Goal: Transaction & Acquisition: Purchase product/service

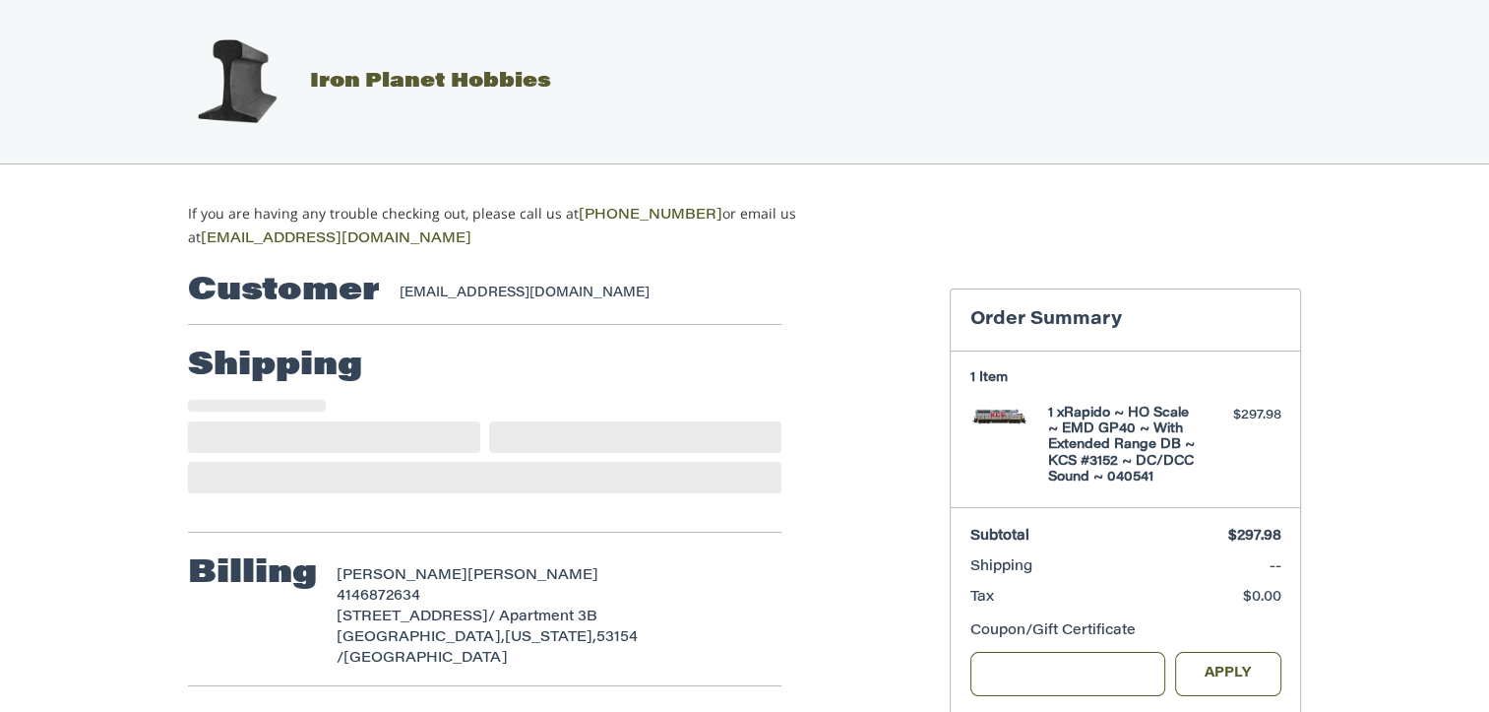
select select "**"
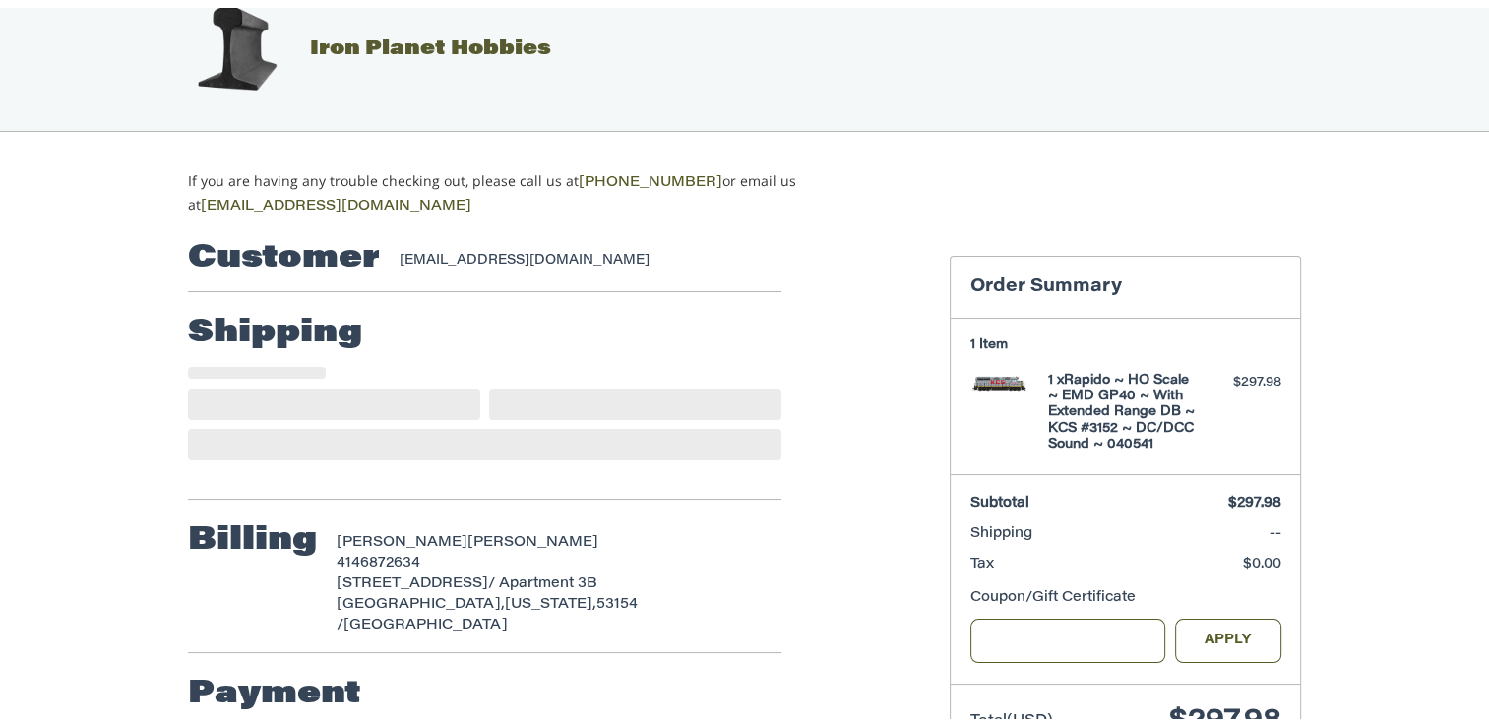
scroll to position [112, 0]
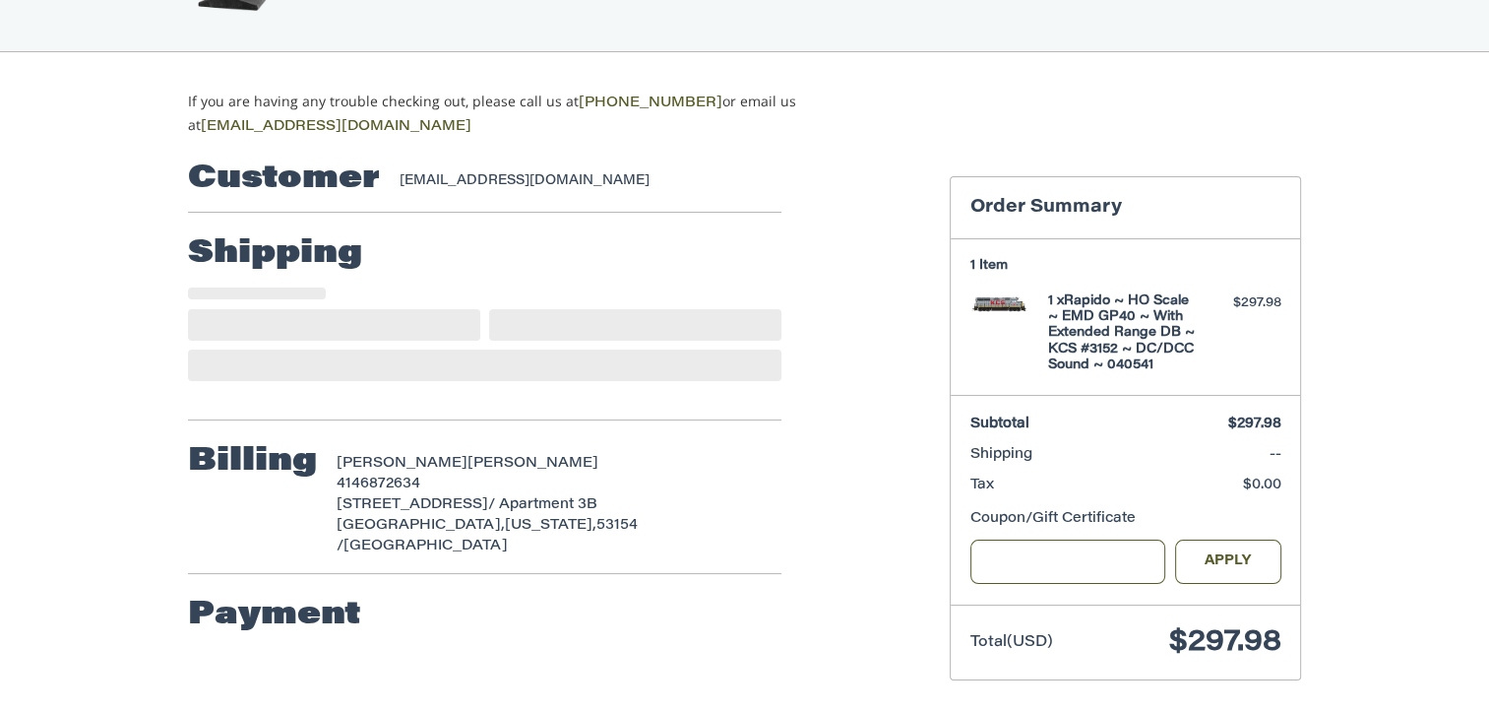
select select "**"
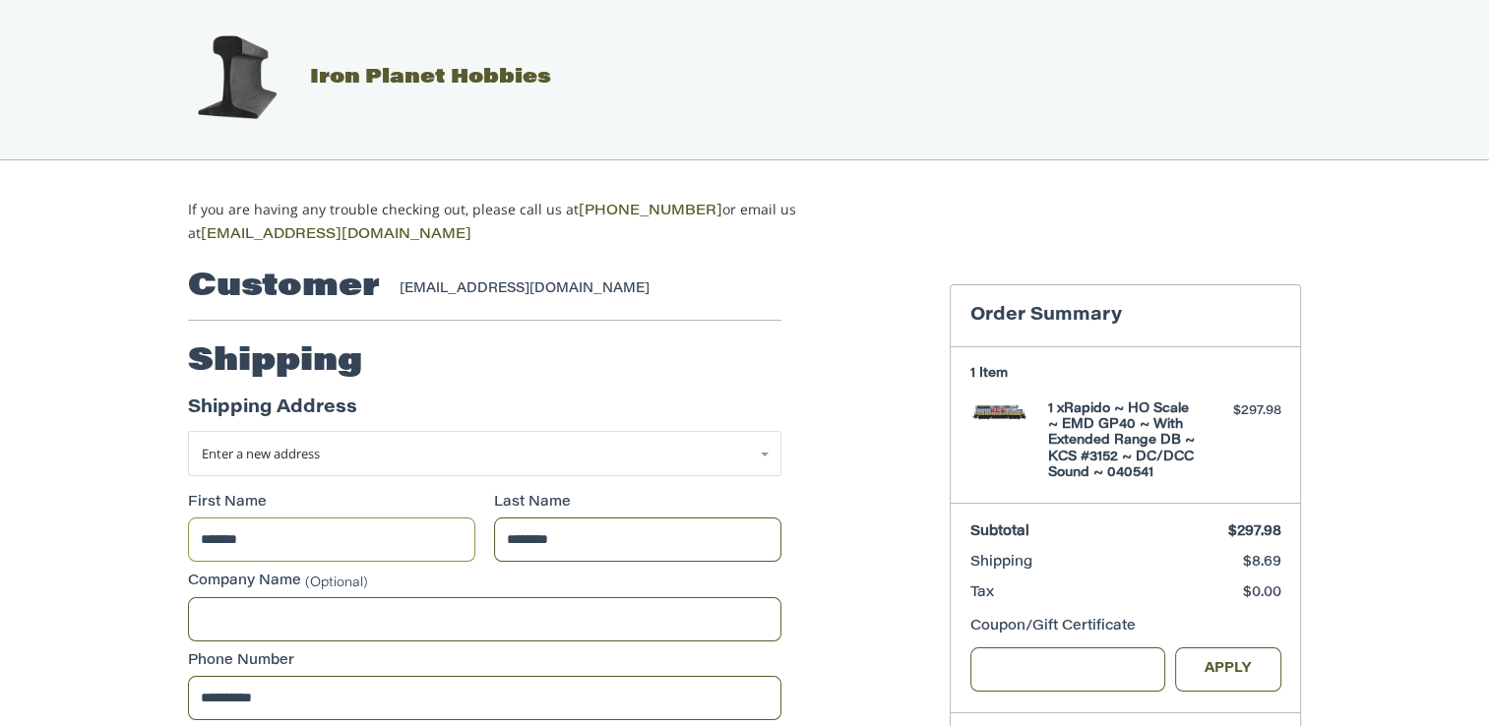
scroll to position [0, 0]
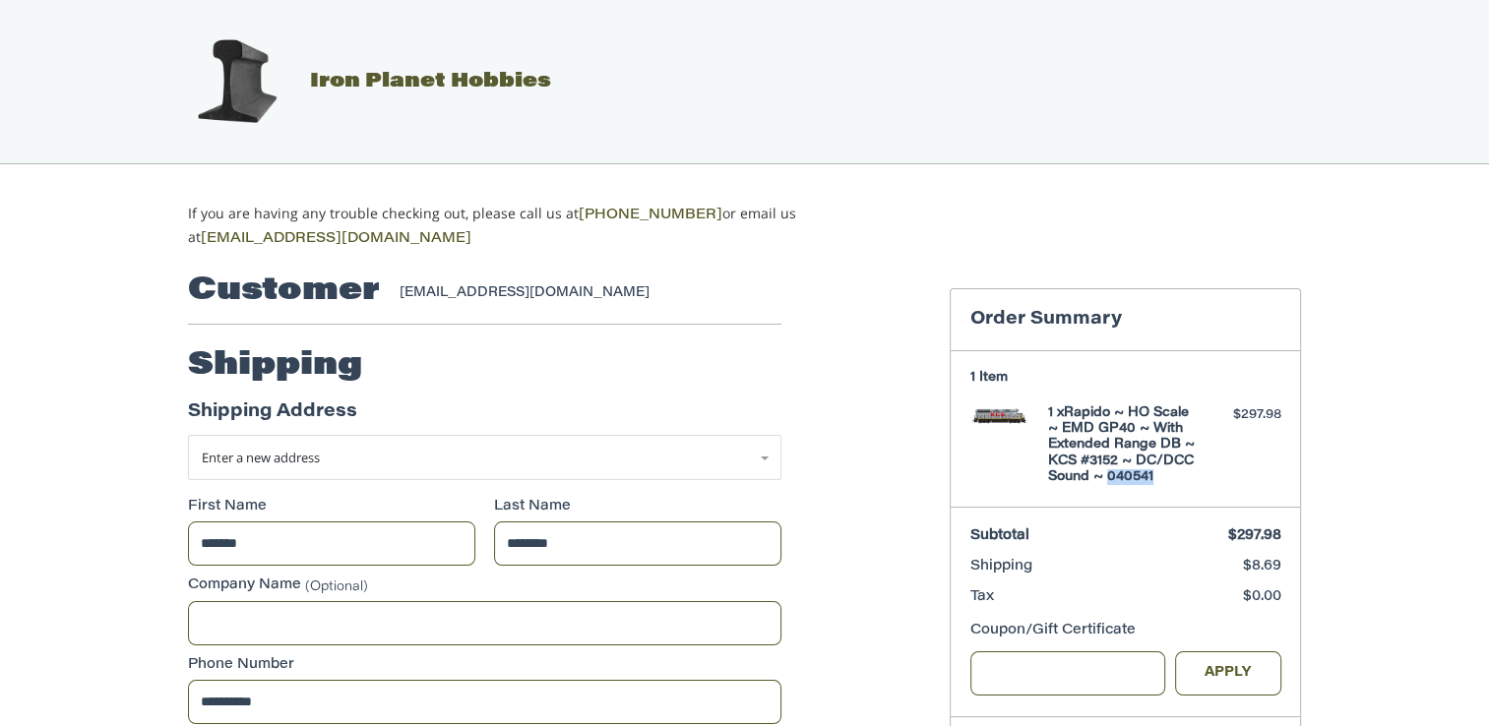
drag, startPoint x: 1169, startPoint y: 470, endPoint x: 1108, endPoint y: 475, distance: 61.2
click at [1108, 475] on h4 "1 x Rapido ~ HO Scale ~ EMD GP40 ~ With Extended Range DB ~ KCS #3152 ~ DC/DCC …" at bounding box center [1123, 445] width 151 height 80
copy h4 "040541"
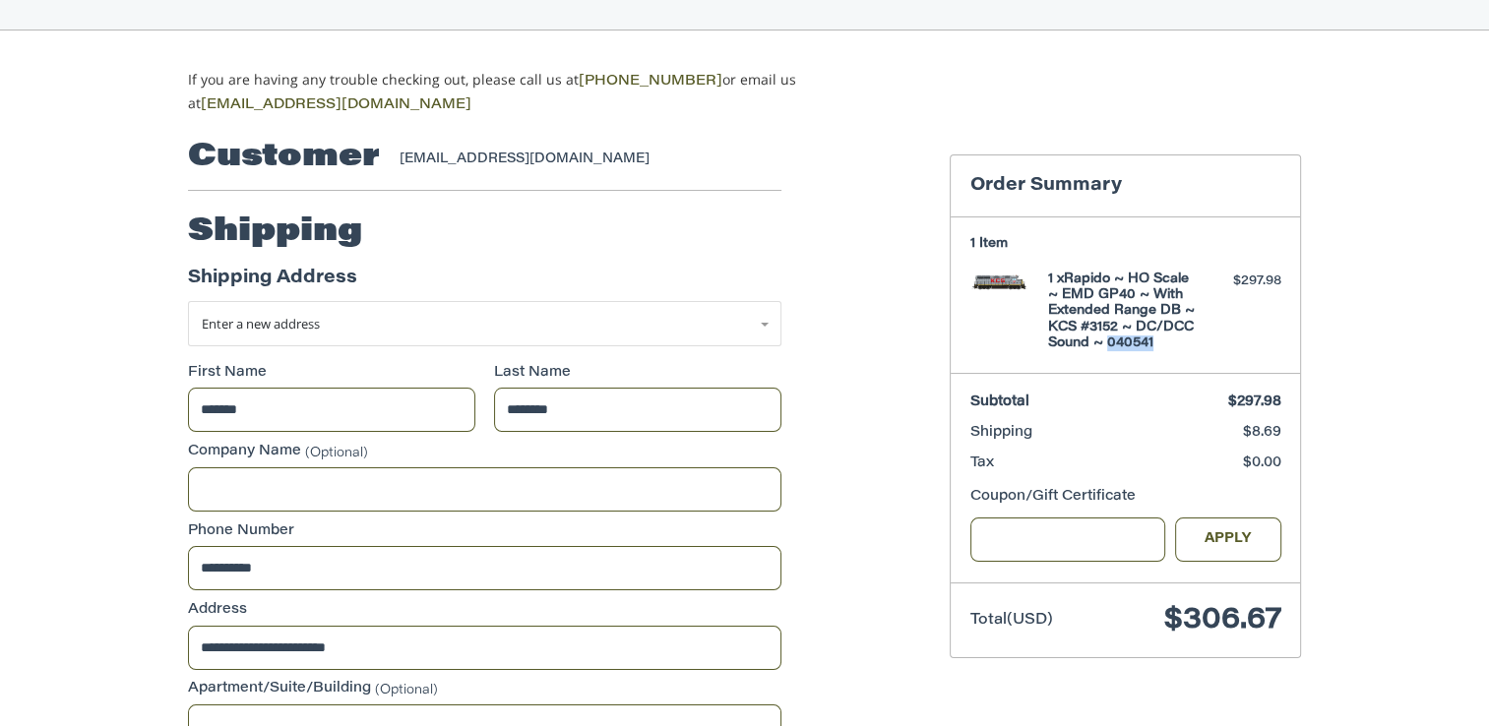
scroll to position [197, 0]
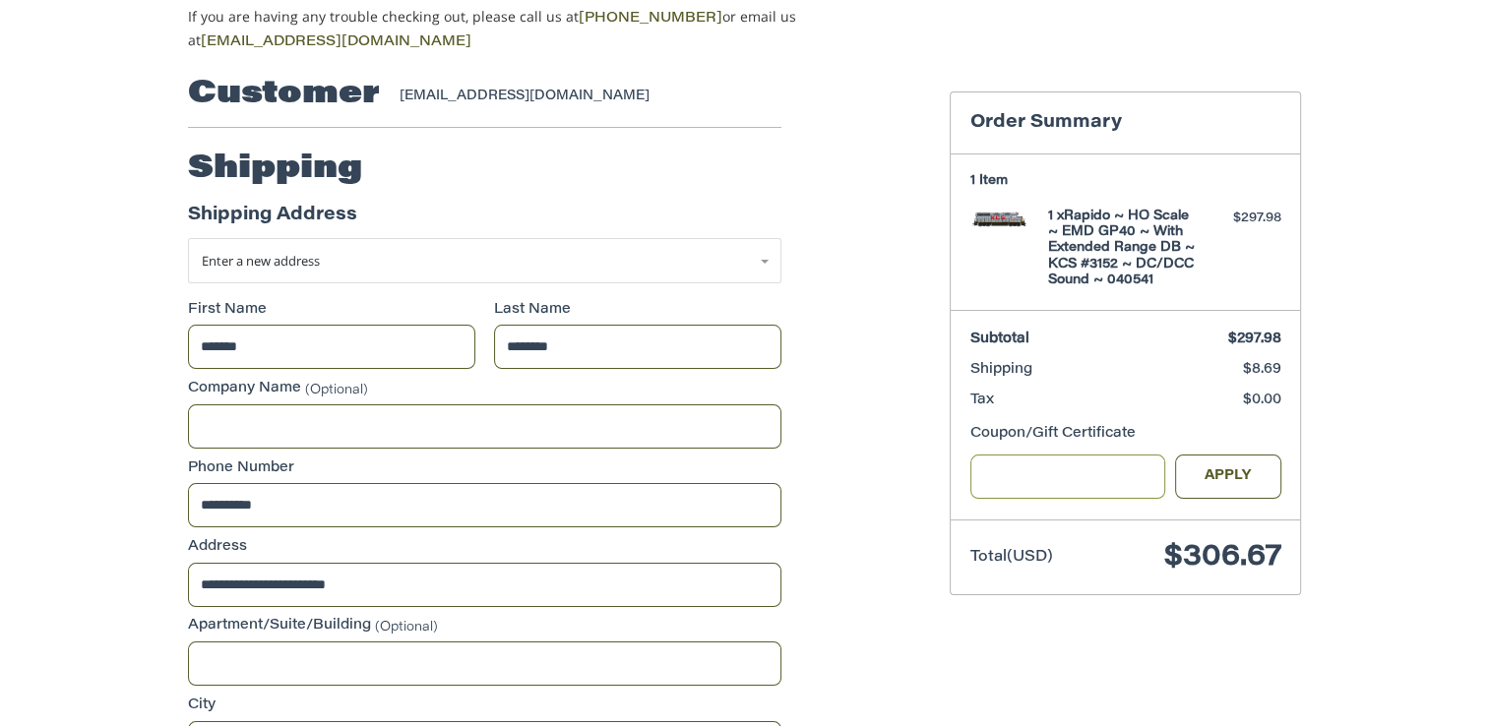
click at [1010, 465] on input "Gift Certificate or Coupon Code" at bounding box center [1068, 477] width 196 height 44
type input "*****"
click at [1222, 477] on button "Apply" at bounding box center [1228, 477] width 106 height 44
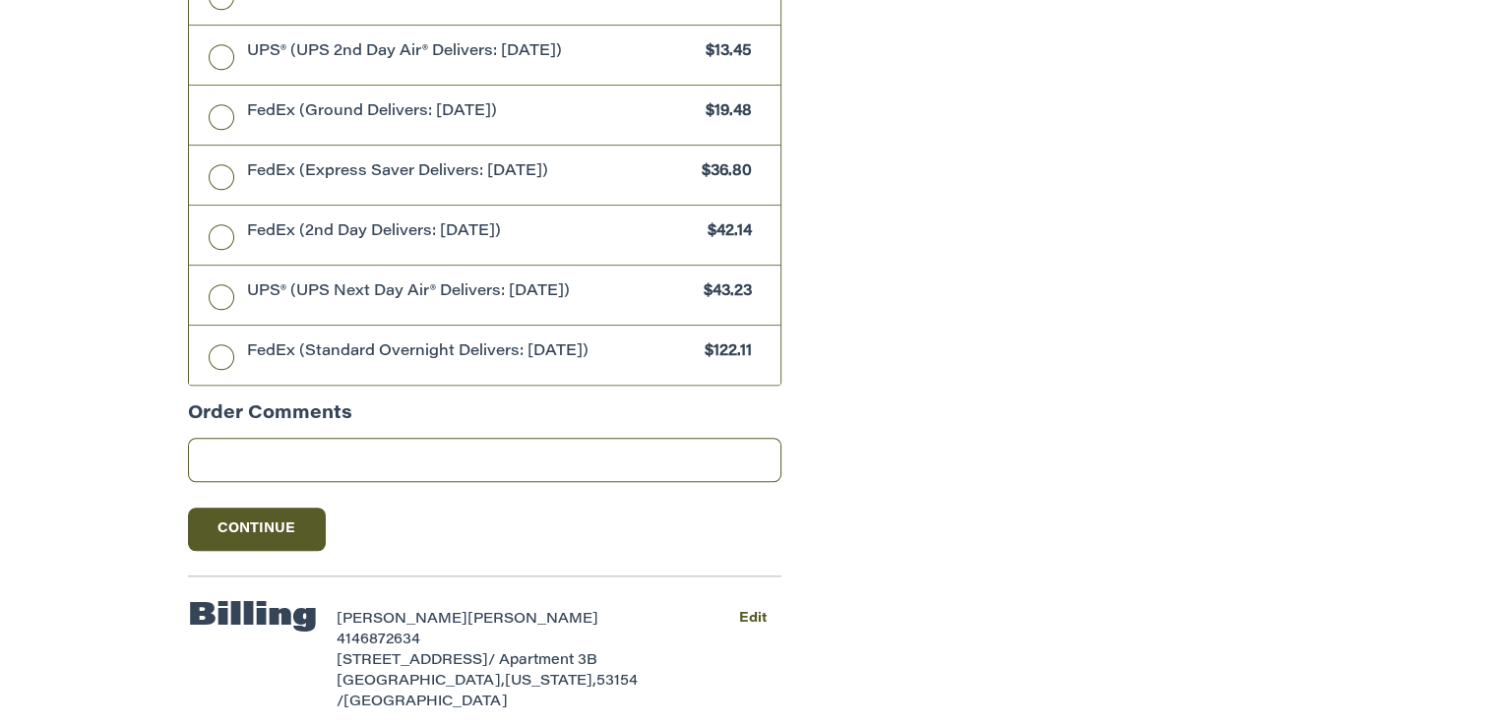
scroll to position [1663, 0]
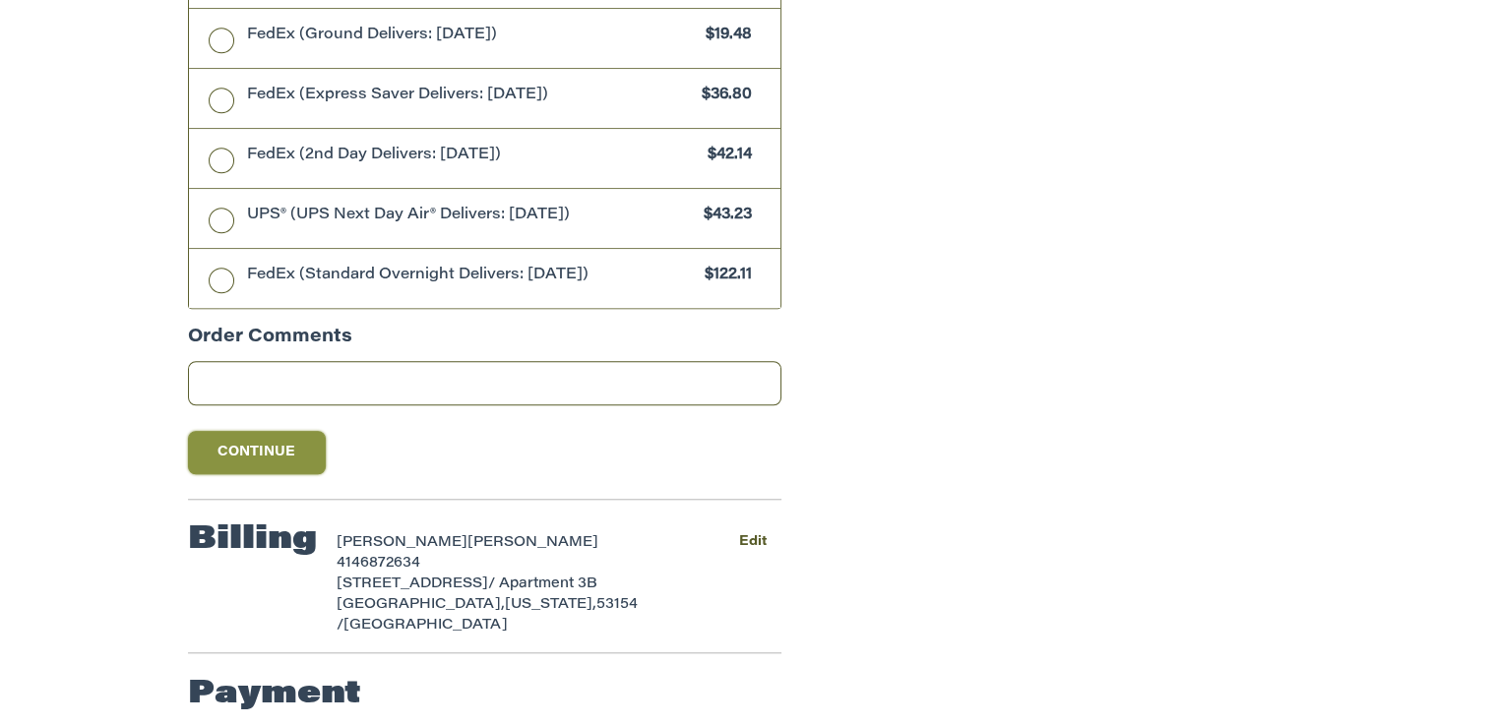
click at [276, 449] on button "Continue" at bounding box center [257, 452] width 138 height 43
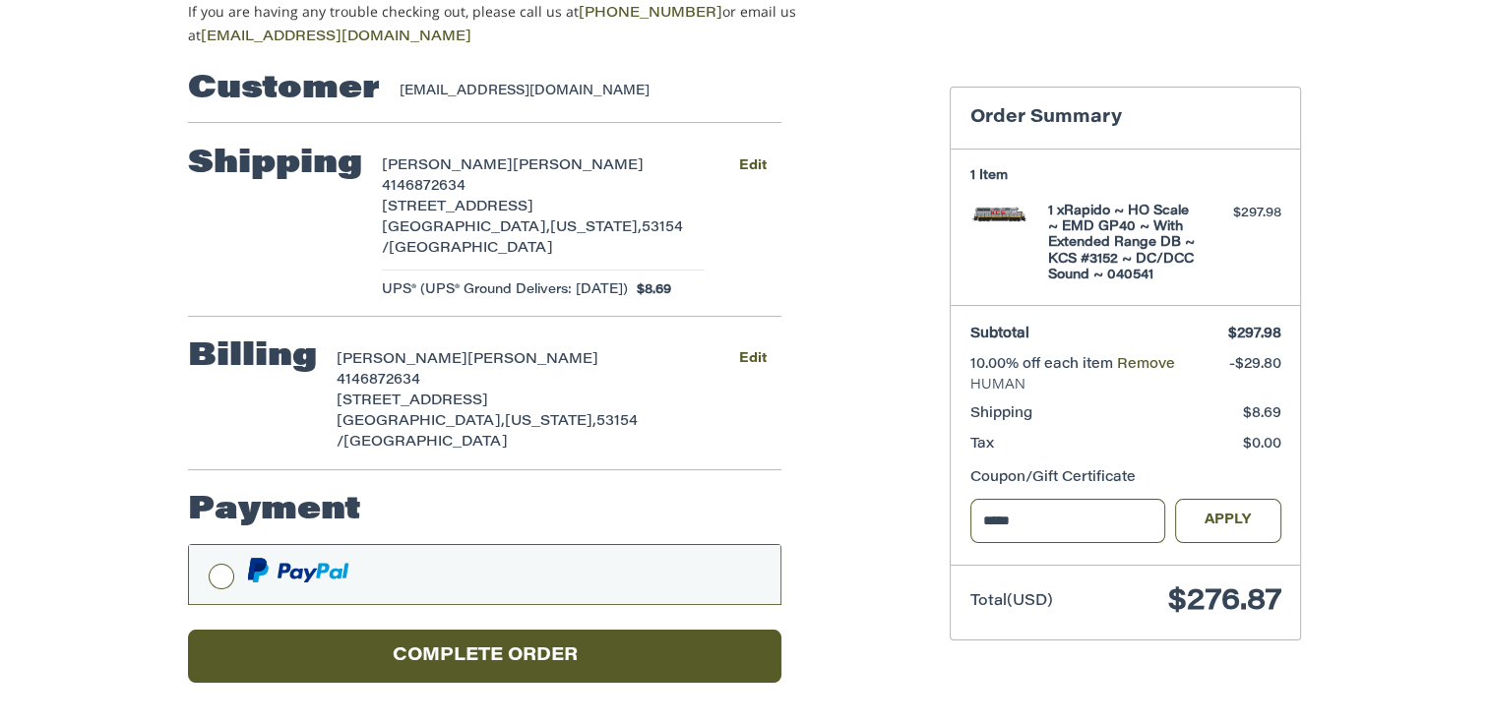
scroll to position [154, 0]
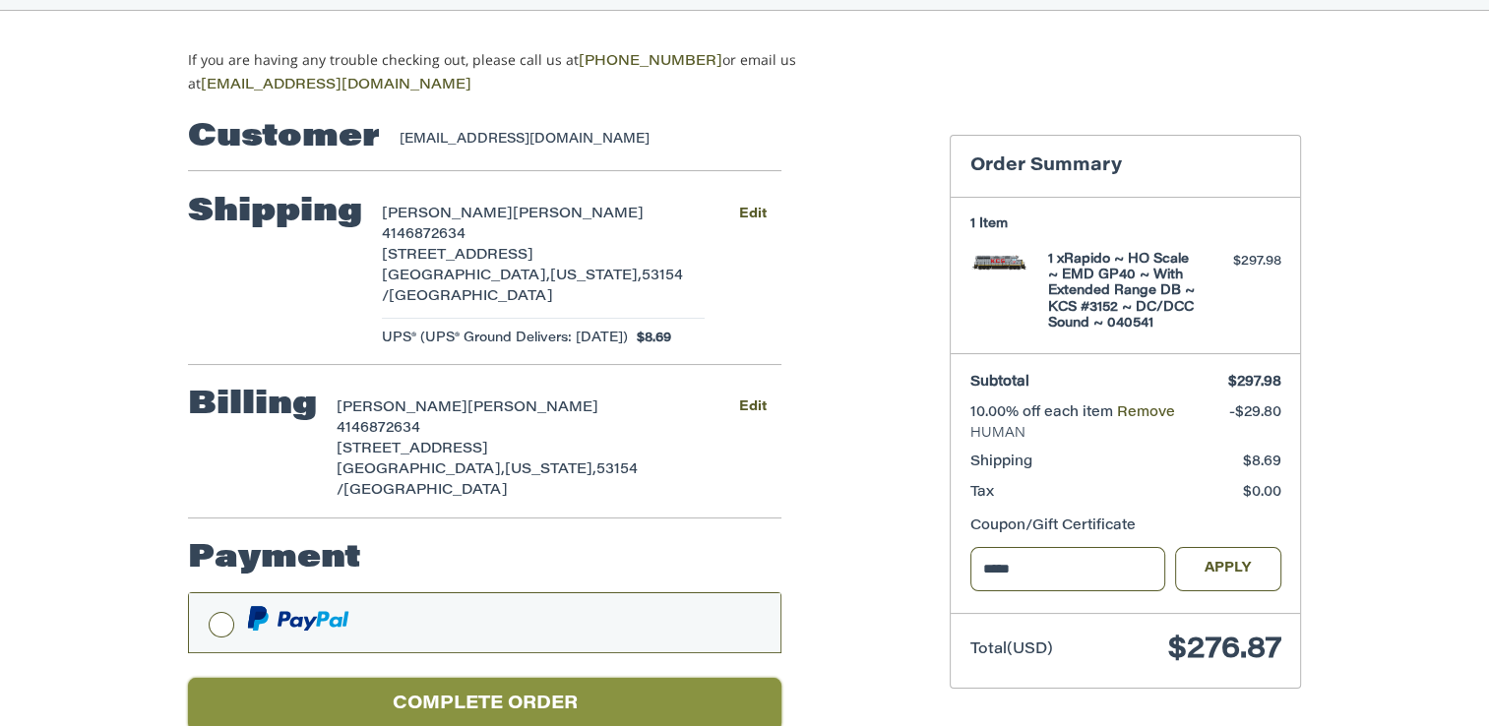
click at [728, 678] on button "Complete order" at bounding box center [484, 705] width 593 height 54
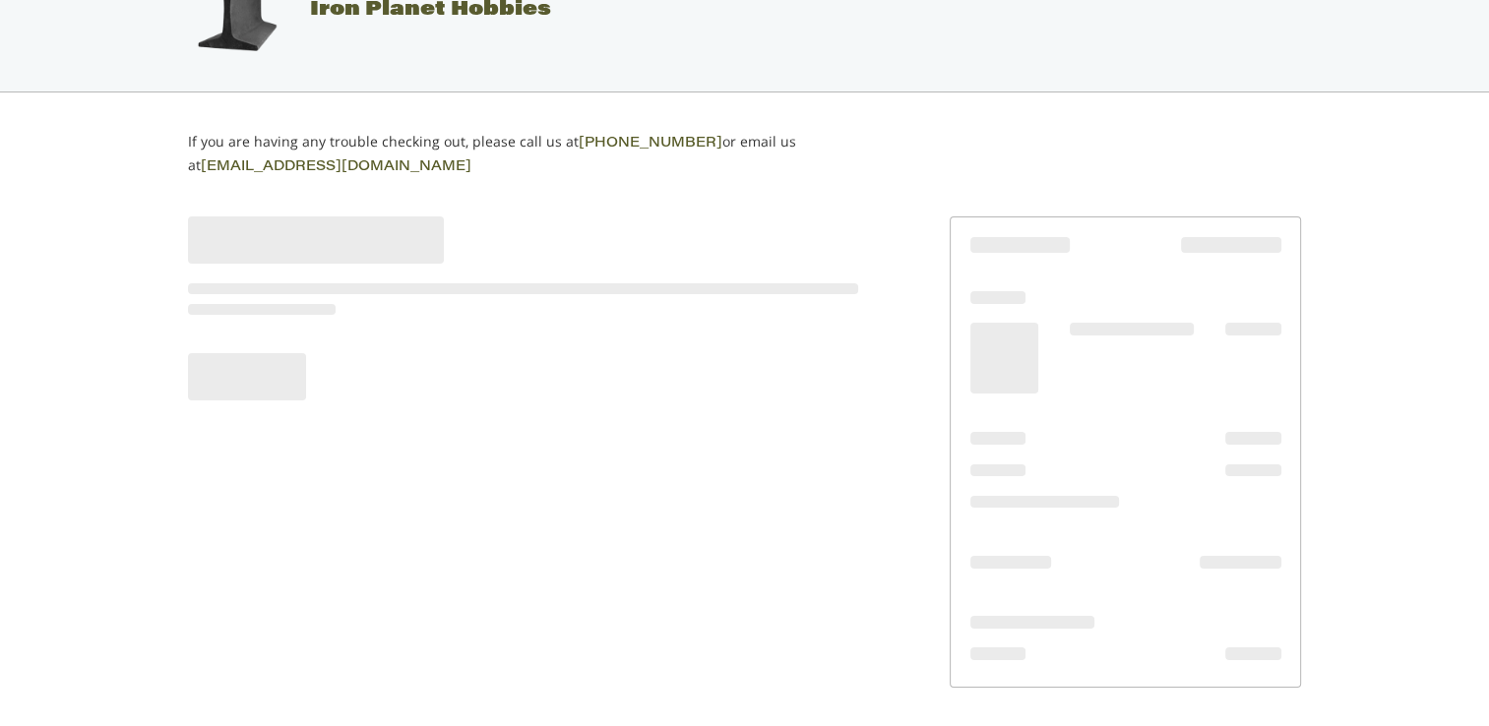
scroll to position [65, 0]
